Goal: Share content: Share content

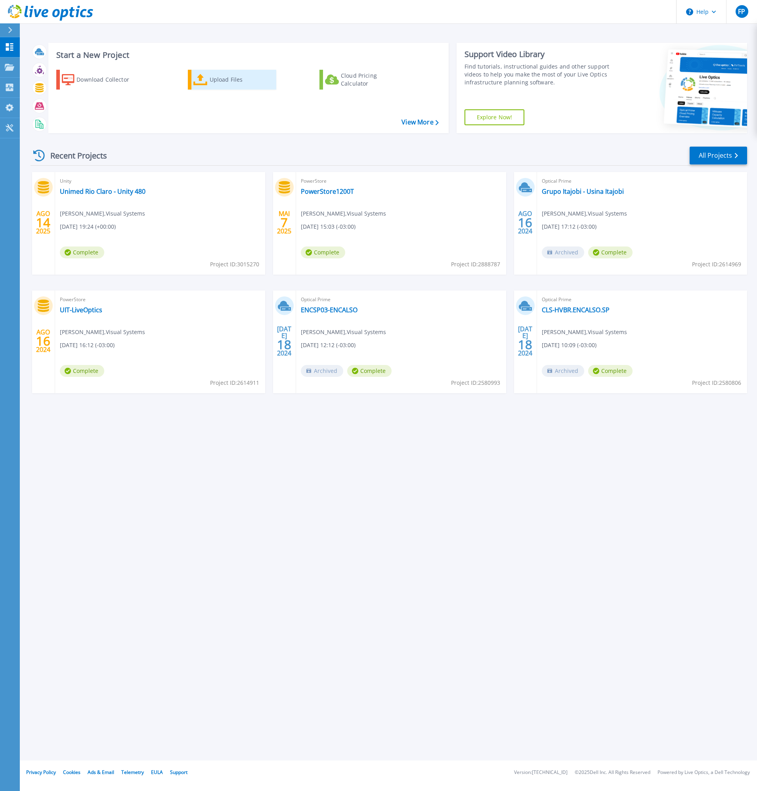
click at [234, 73] on div "Upload Files" at bounding box center [241, 80] width 63 height 16
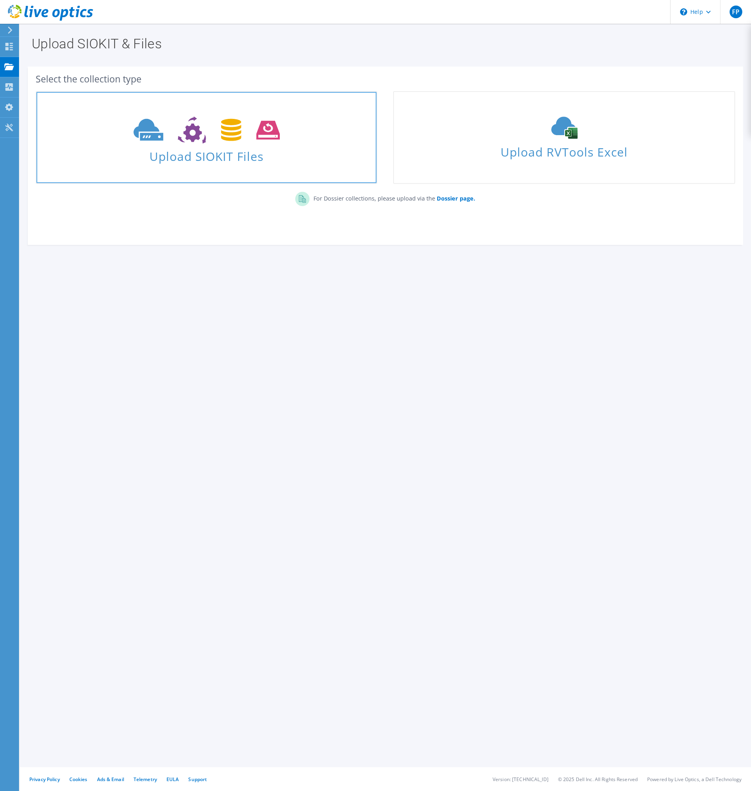
click at [216, 145] on span at bounding box center [206, 129] width 340 height 33
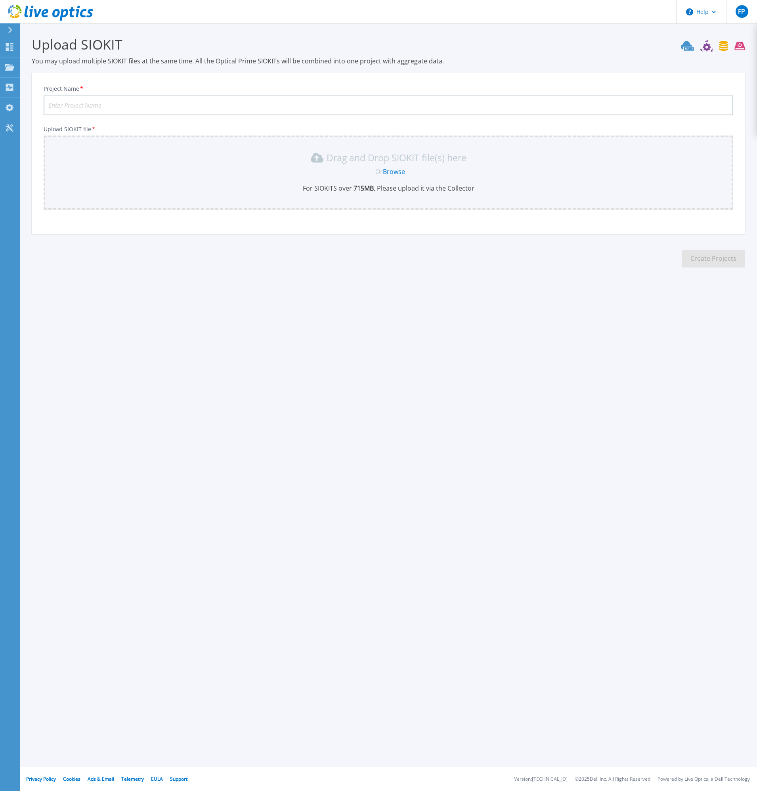
click at [393, 172] on link "Browse" at bounding box center [394, 171] width 22 height 9
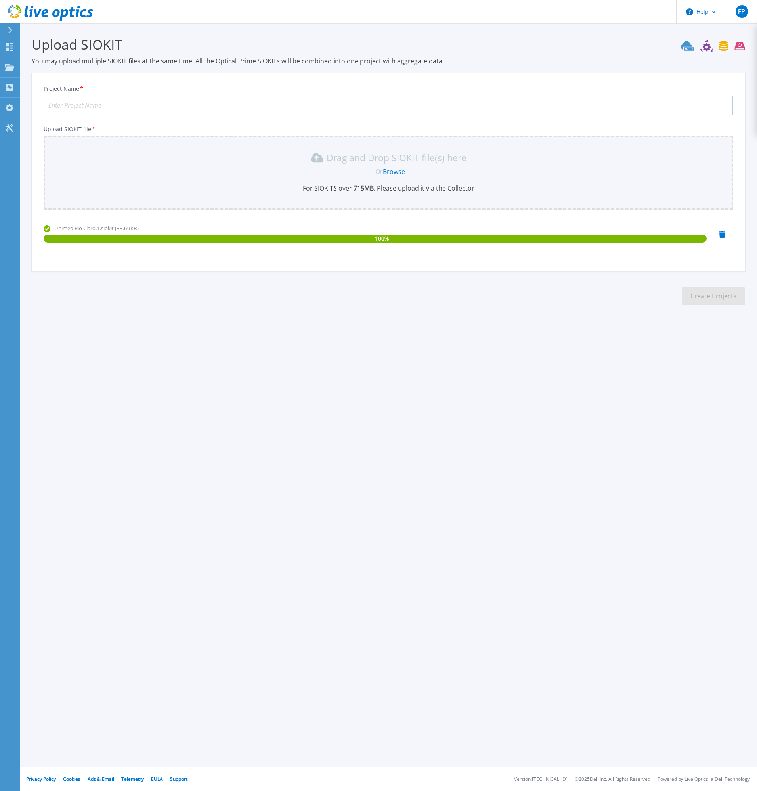
click at [133, 109] on input "Project Name *" at bounding box center [389, 106] width 690 height 20
type input "Unimed Rio Claro - VMware"
click at [727, 302] on button "Create Projects" at bounding box center [713, 296] width 63 height 18
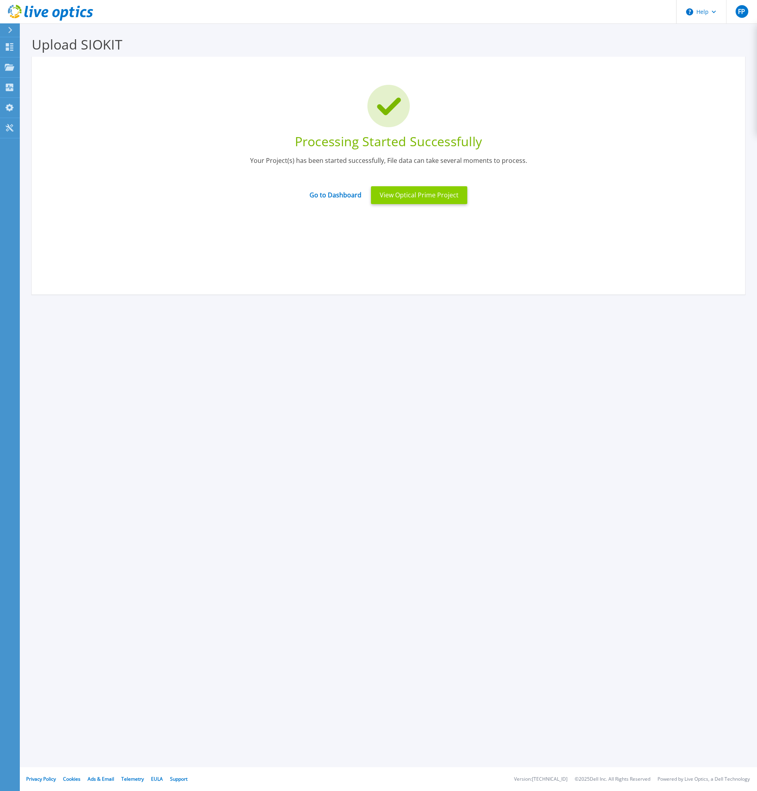
click at [377, 200] on button "View Optical Prime Project" at bounding box center [419, 195] width 96 height 18
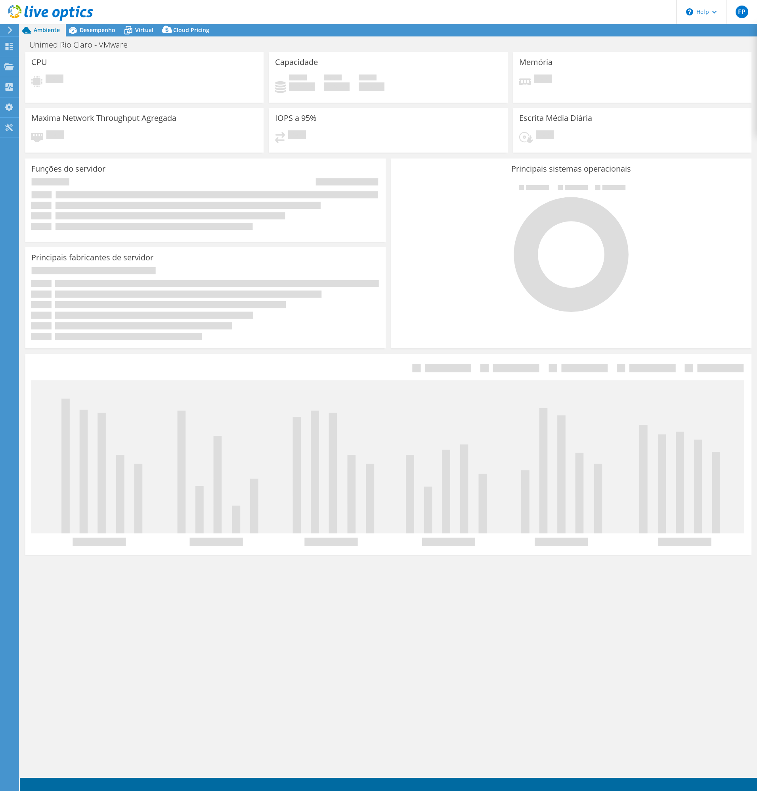
select select "USD"
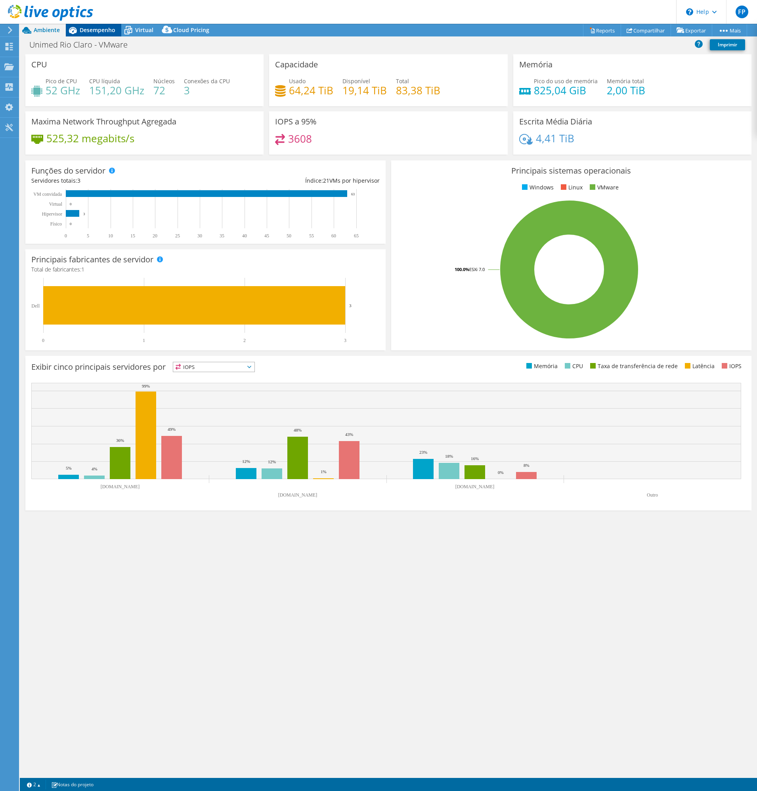
click at [82, 34] on div "Desempenho" at bounding box center [93, 30] width 55 height 13
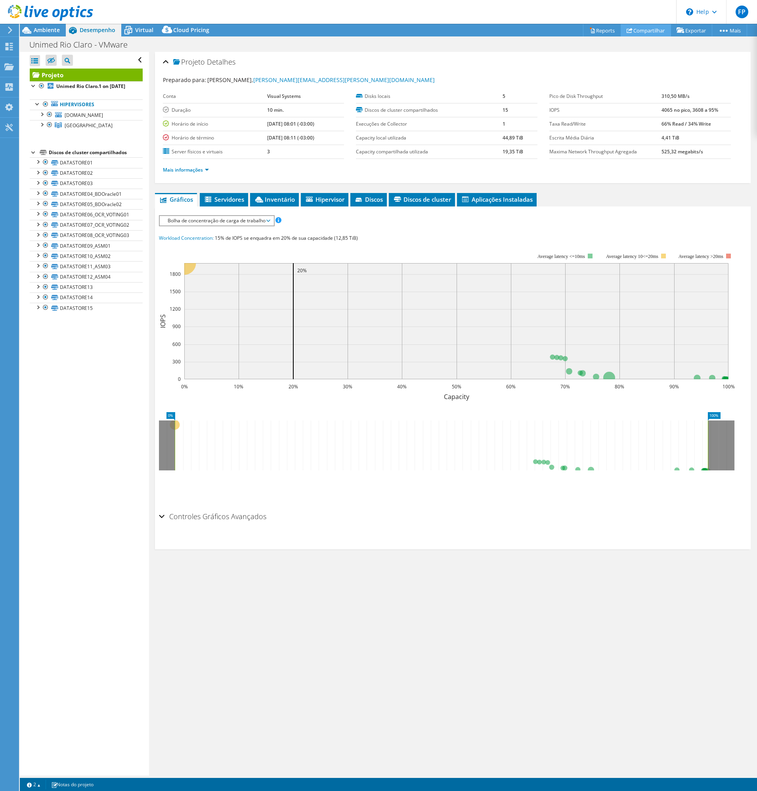
click at [632, 31] on link "Compartilhar" at bounding box center [646, 30] width 50 height 12
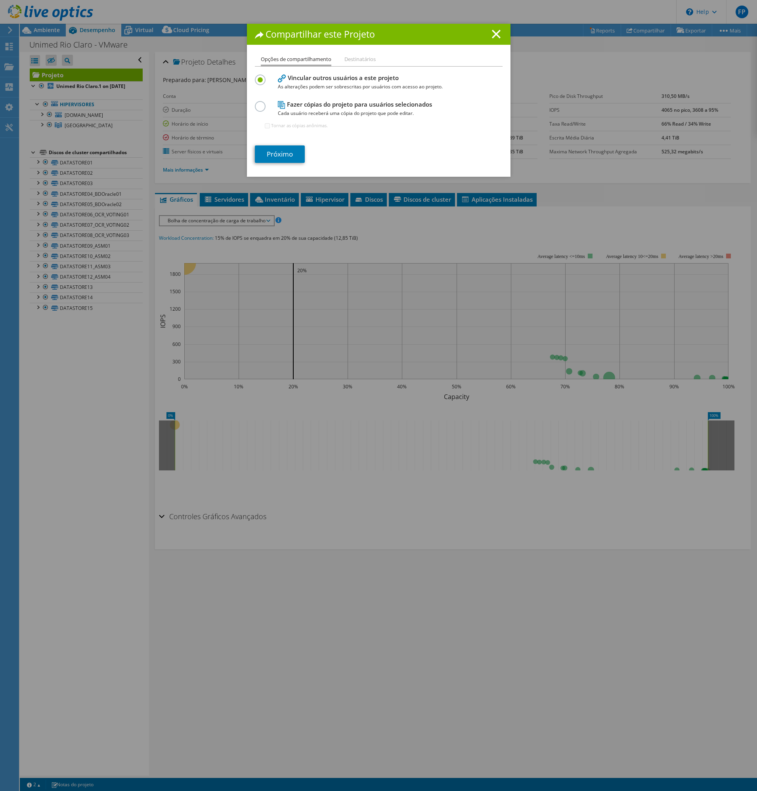
click at [359, 58] on li "Destinatários" at bounding box center [359, 60] width 31 height 10
click at [271, 156] on link "Próximo" at bounding box center [280, 153] width 50 height 17
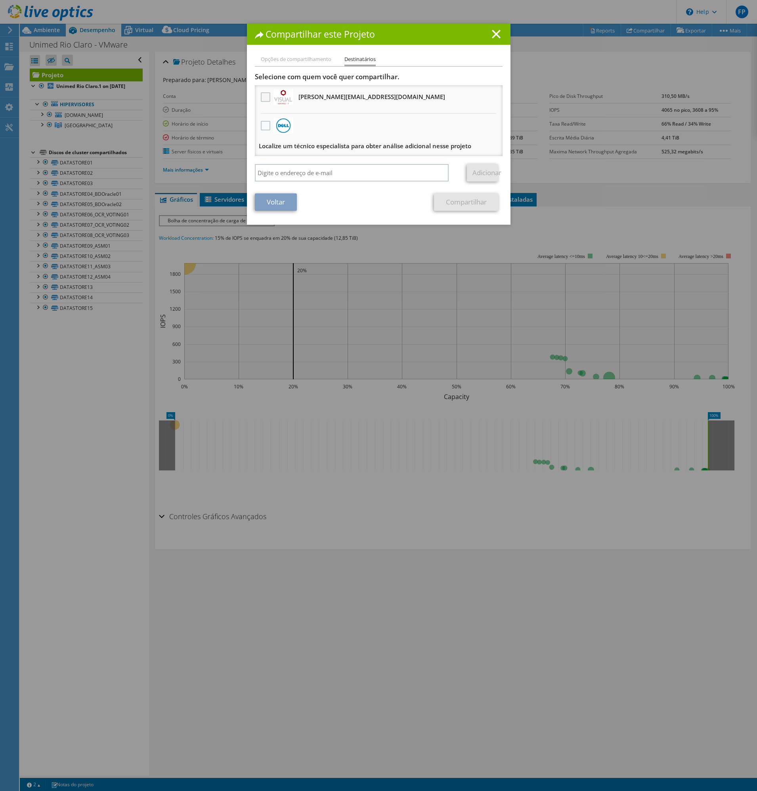
click at [262, 99] on label at bounding box center [266, 97] width 11 height 10
click at [0, 0] on input "checkbox" at bounding box center [0, 0] width 0 height 0
click at [443, 205] on link "Compartilhar" at bounding box center [466, 201] width 65 height 17
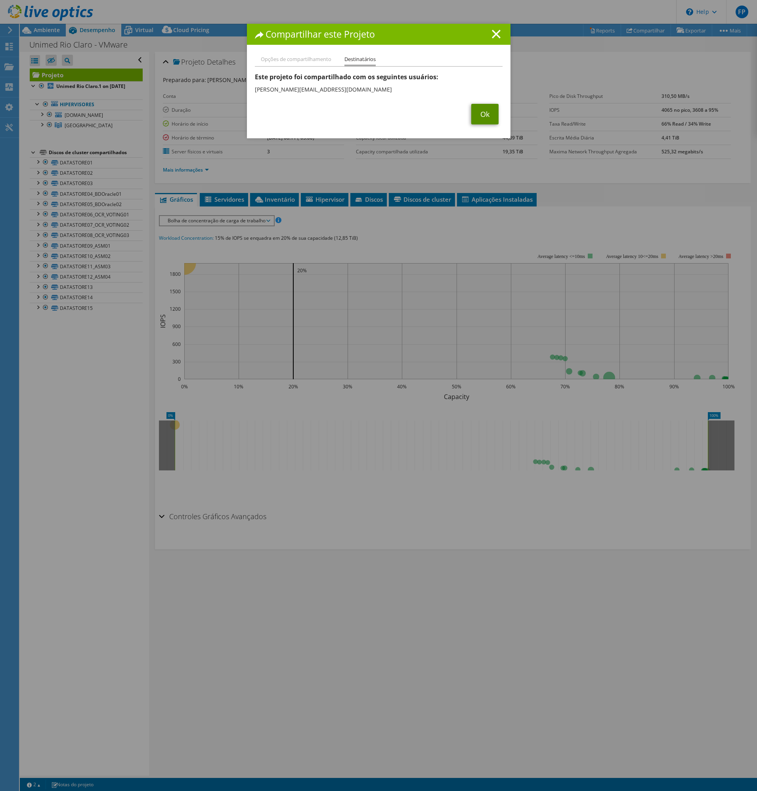
click at [478, 120] on link "Ok" at bounding box center [484, 114] width 27 height 21
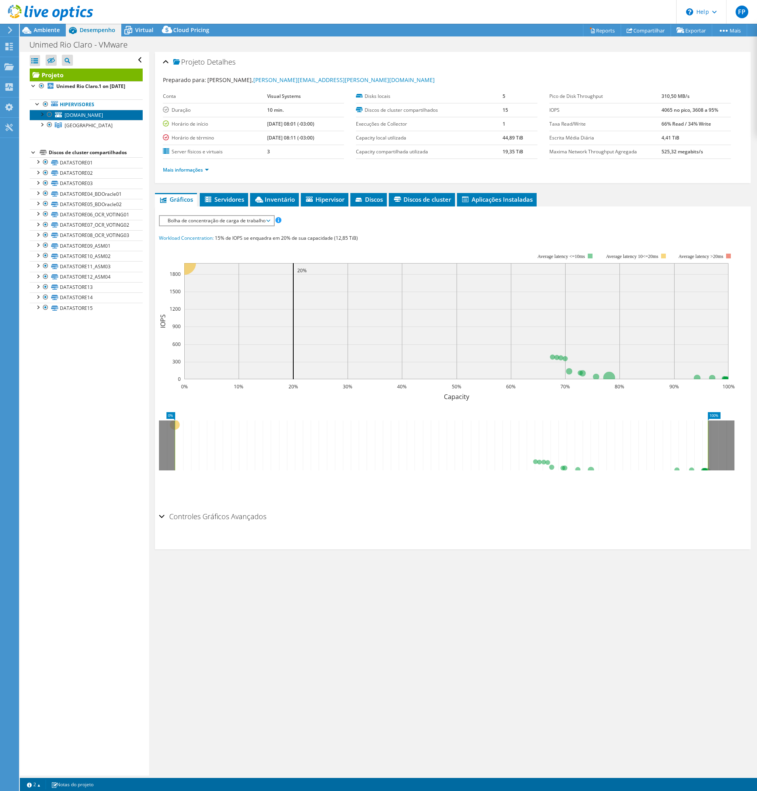
click at [103, 119] on span "mvbackup.unimedrioclaro.com.br" at bounding box center [84, 115] width 38 height 7
